Goal: Transaction & Acquisition: Subscribe to service/newsletter

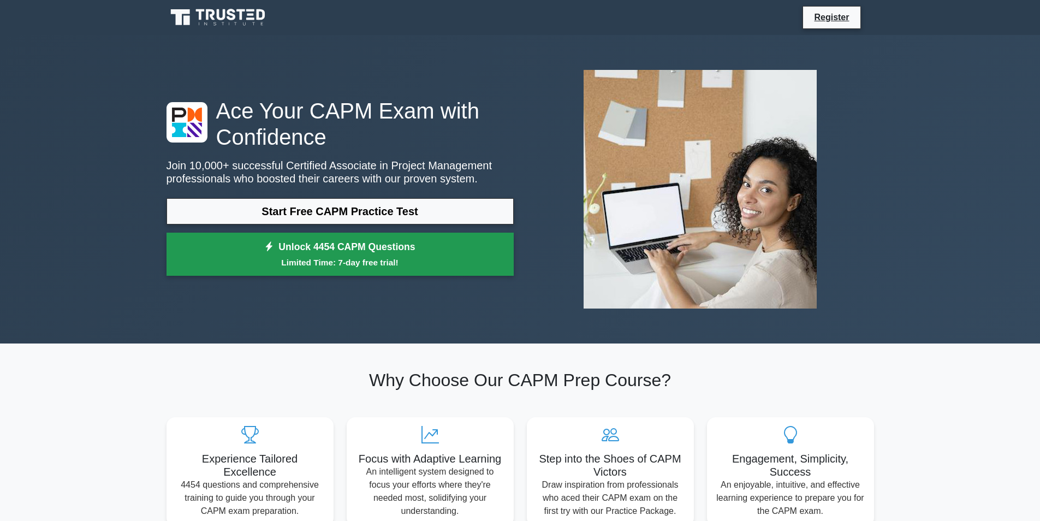
click at [447, 245] on link "Unlock 4454 CAPM Questions Limited Time: 7-day free trial!" at bounding box center [340, 255] width 347 height 44
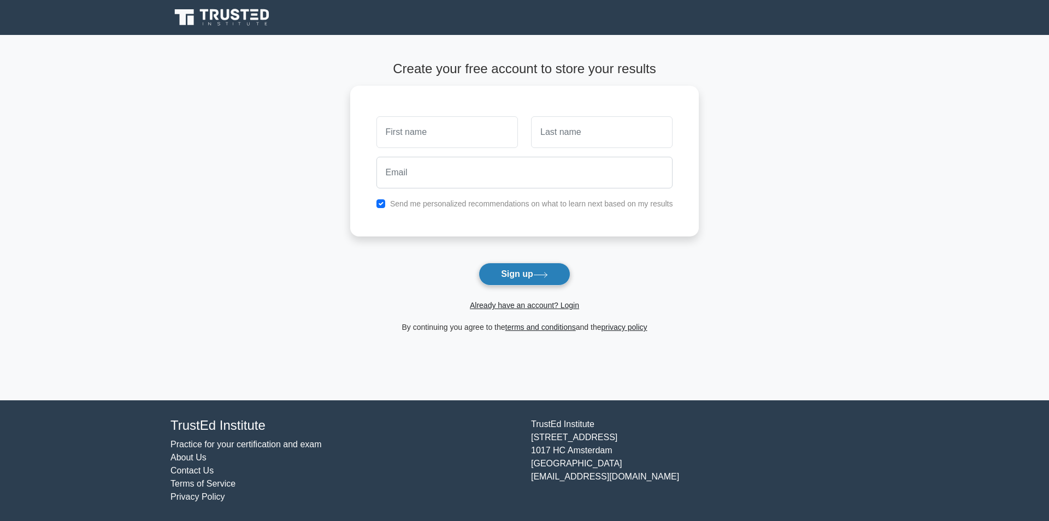
click at [561, 280] on button "Sign up" at bounding box center [524, 274] width 92 height 23
click at [565, 270] on button "Sign up" at bounding box center [524, 274] width 92 height 23
click at [478, 268] on button "Sign up" at bounding box center [524, 274] width 92 height 23
